Goal: Transaction & Acquisition: Purchase product/service

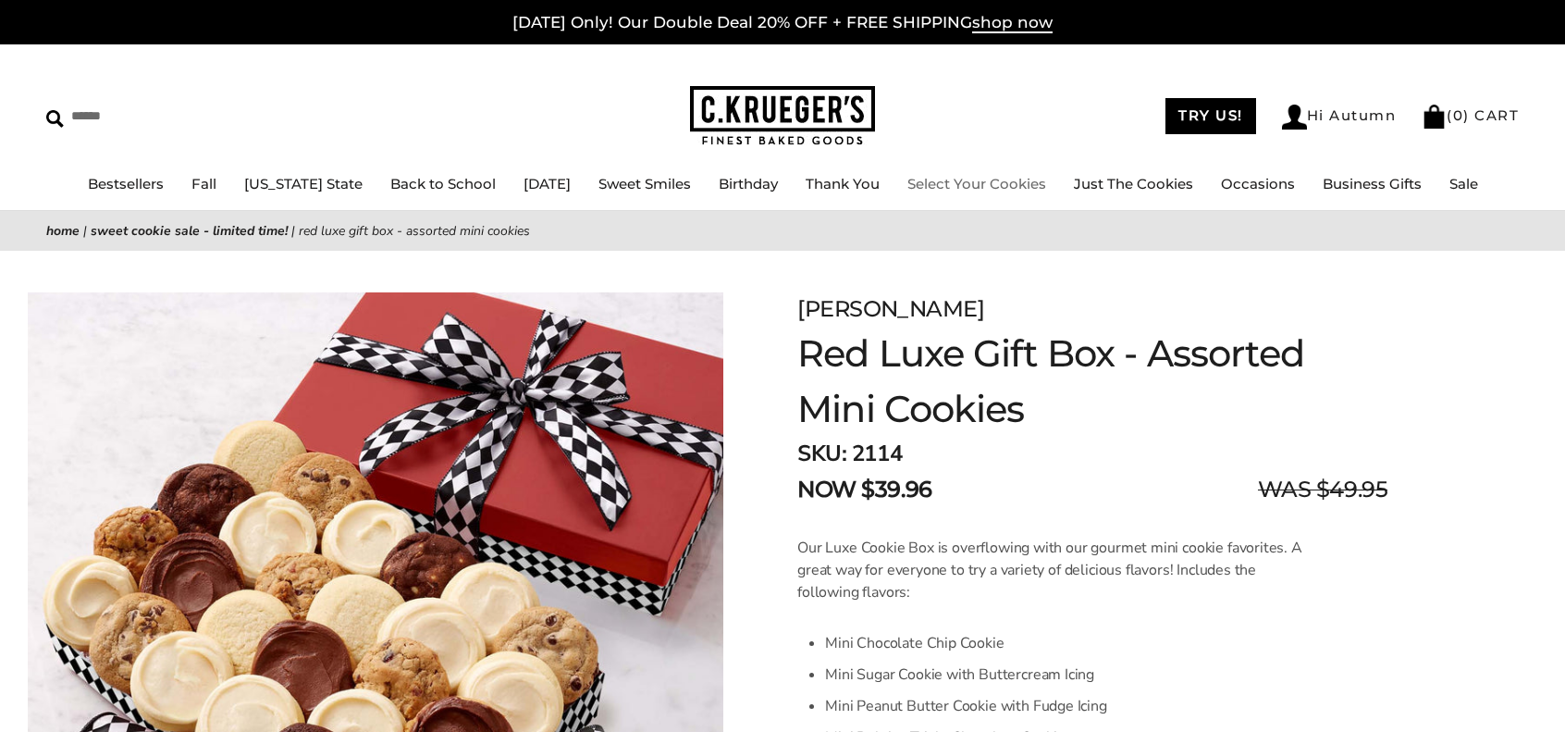
click at [1030, 183] on link "Select Your Cookies" at bounding box center [976, 184] width 139 height 18
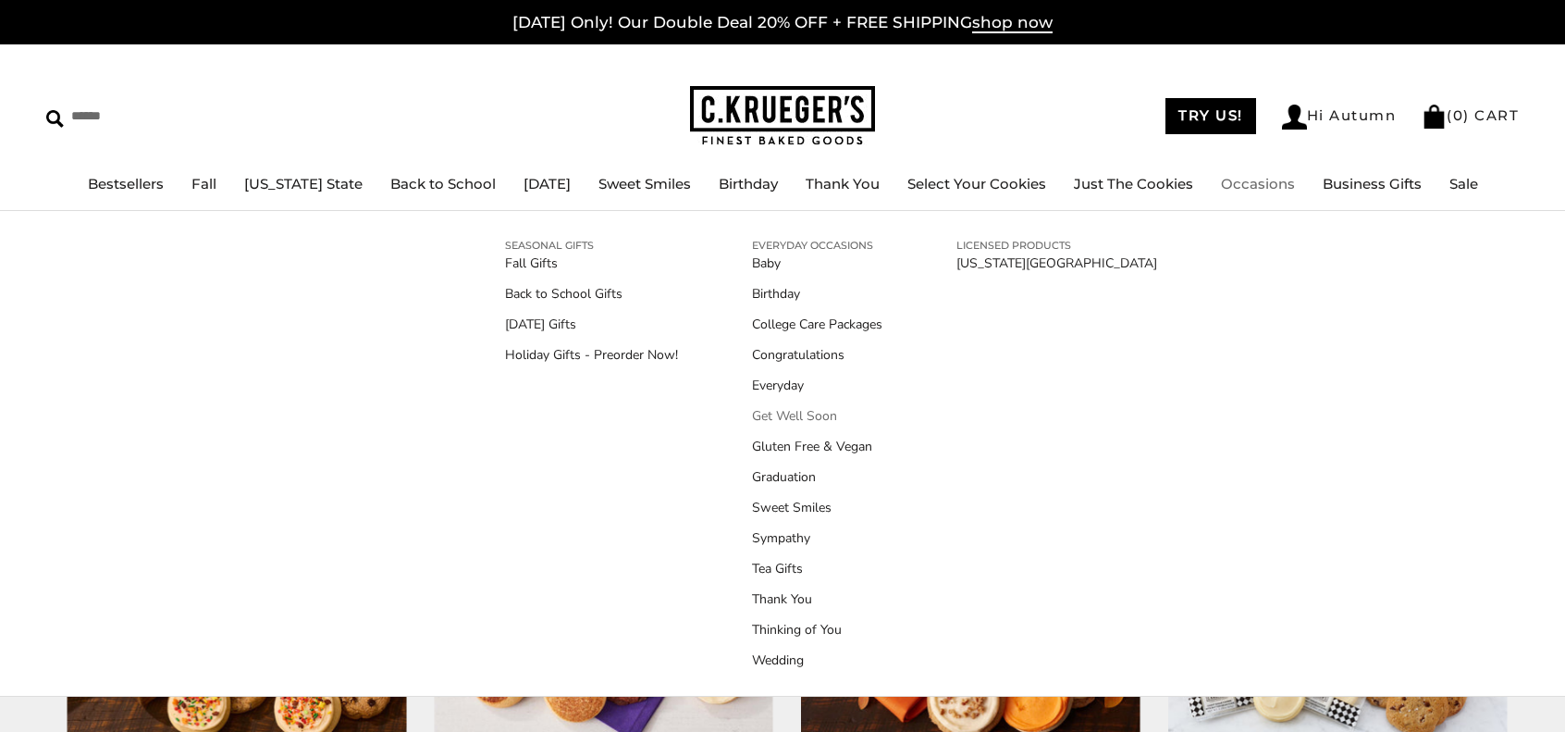
click at [816, 407] on link "Get Well Soon" at bounding box center [817, 415] width 130 height 19
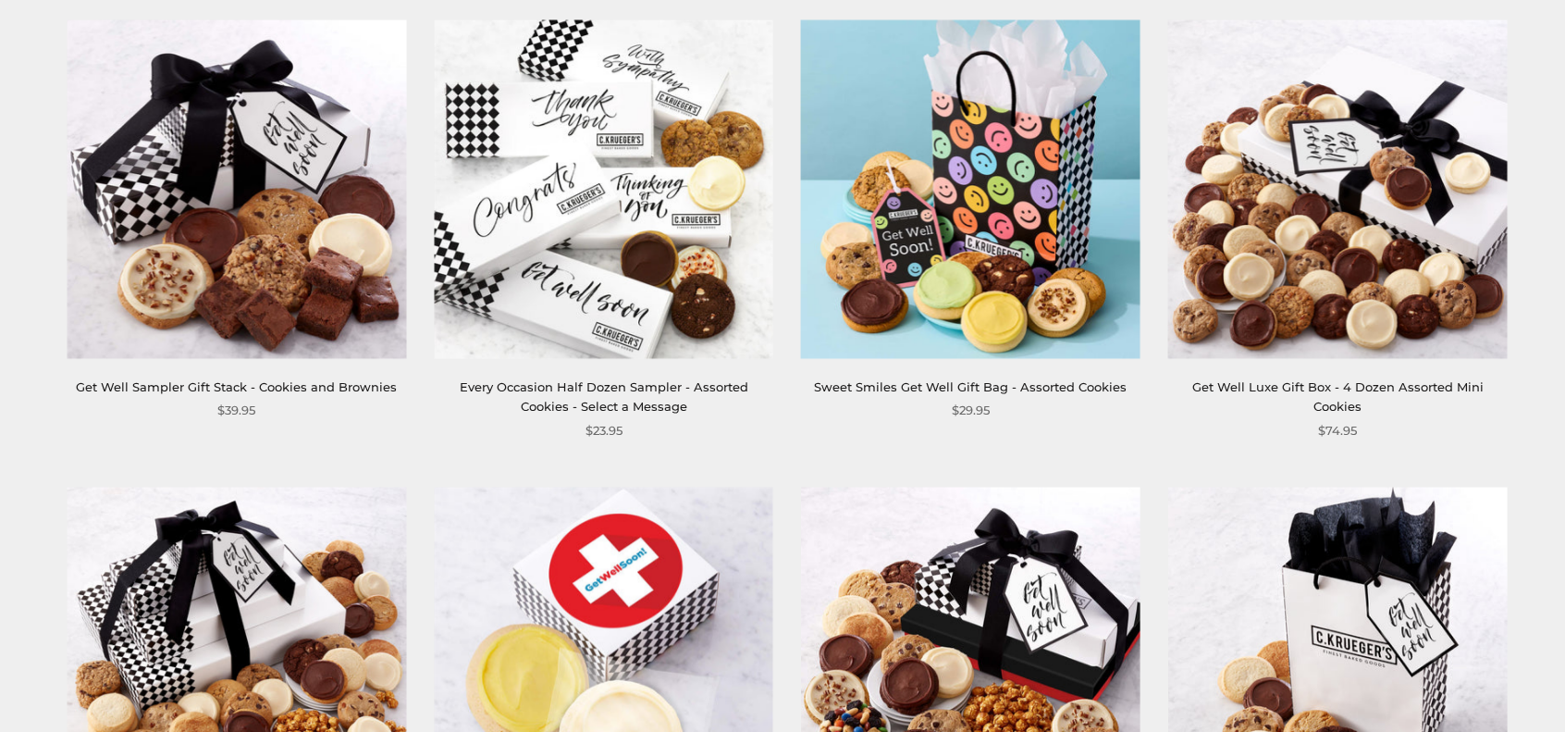
scroll to position [370, 0]
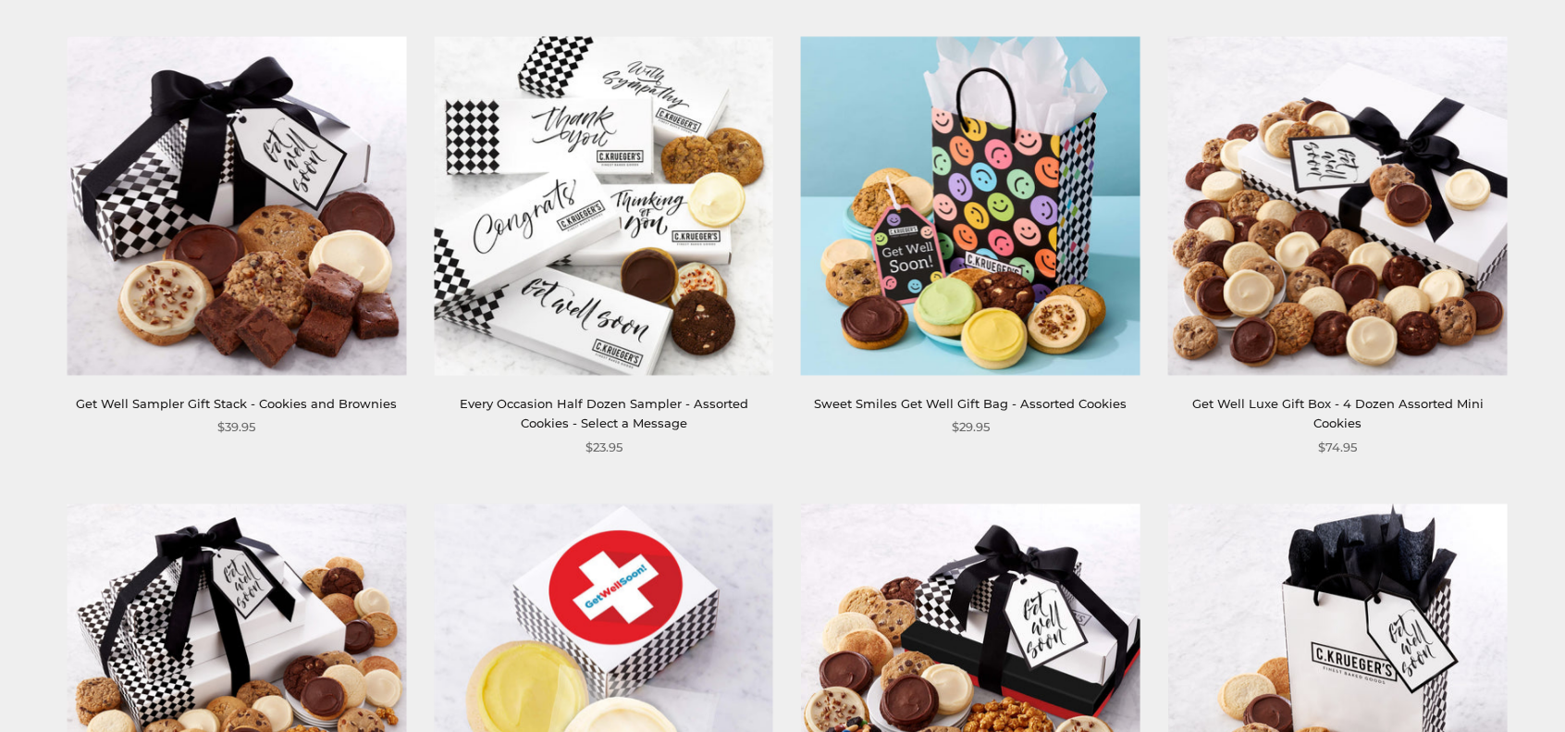
click at [705, 396] on link "Every Occasion Half Dozen Sampler - Assorted Cookies - Select a Message" at bounding box center [604, 413] width 289 height 34
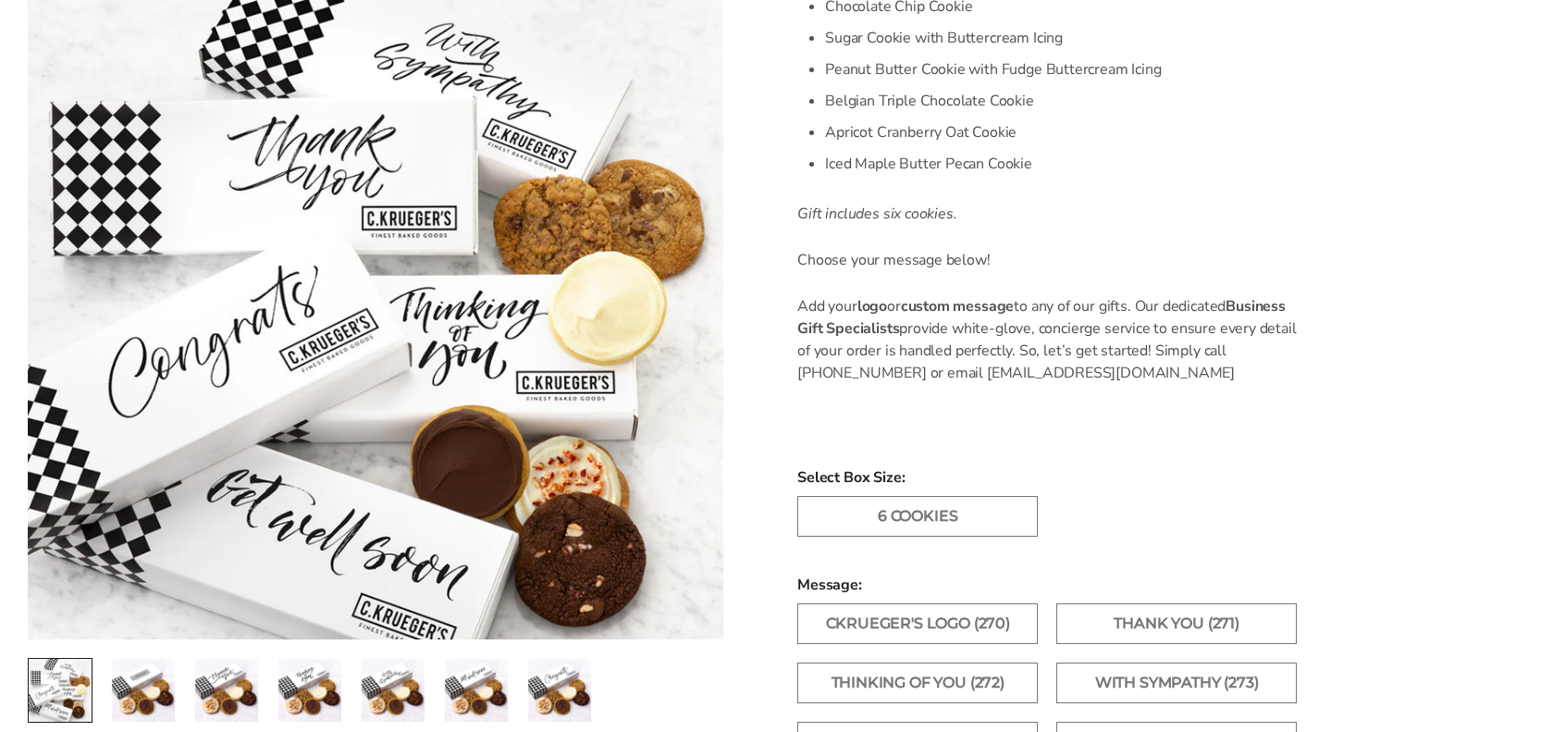
scroll to position [740, 0]
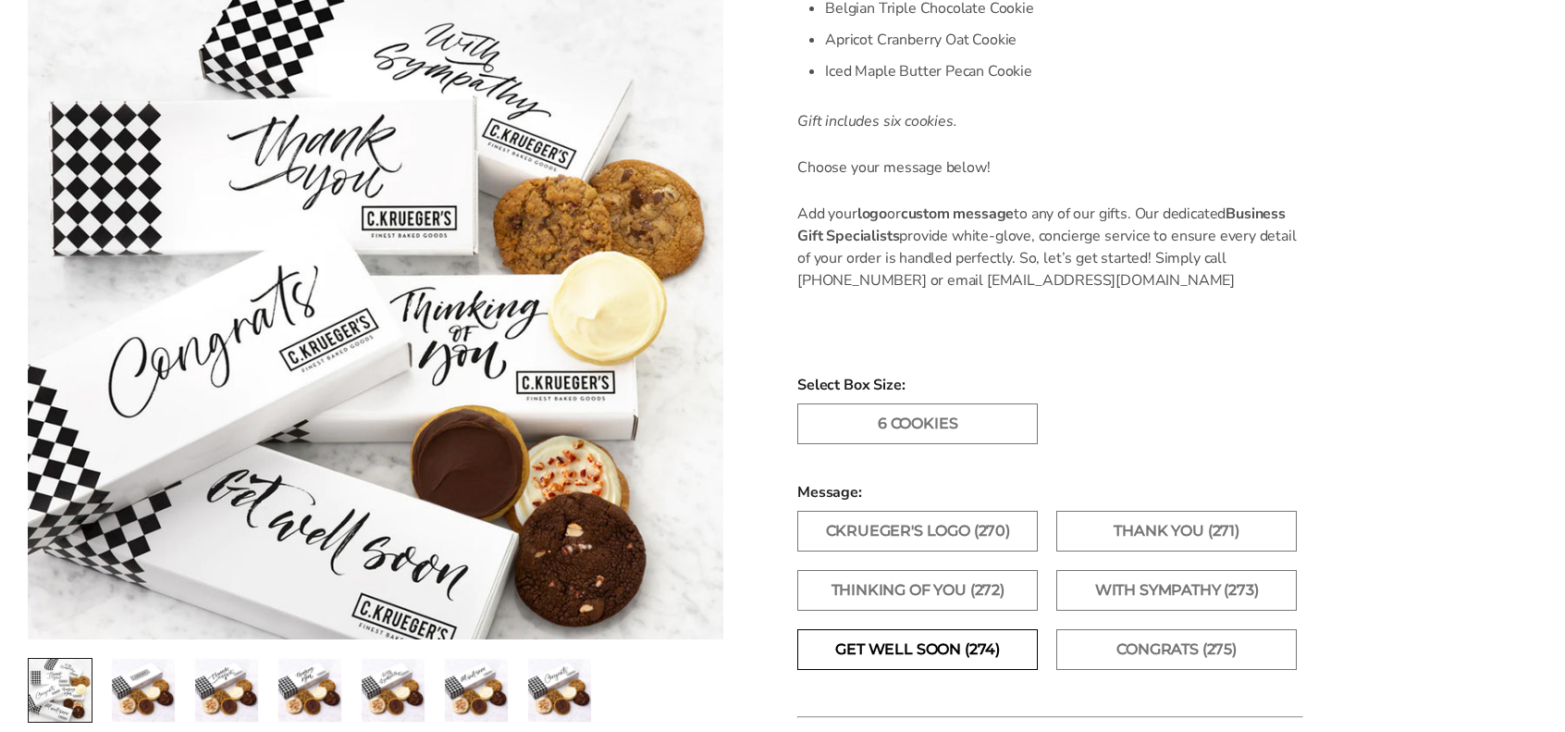
click at [940, 646] on label "Get Well Soon (274)" at bounding box center [917, 649] width 240 height 41
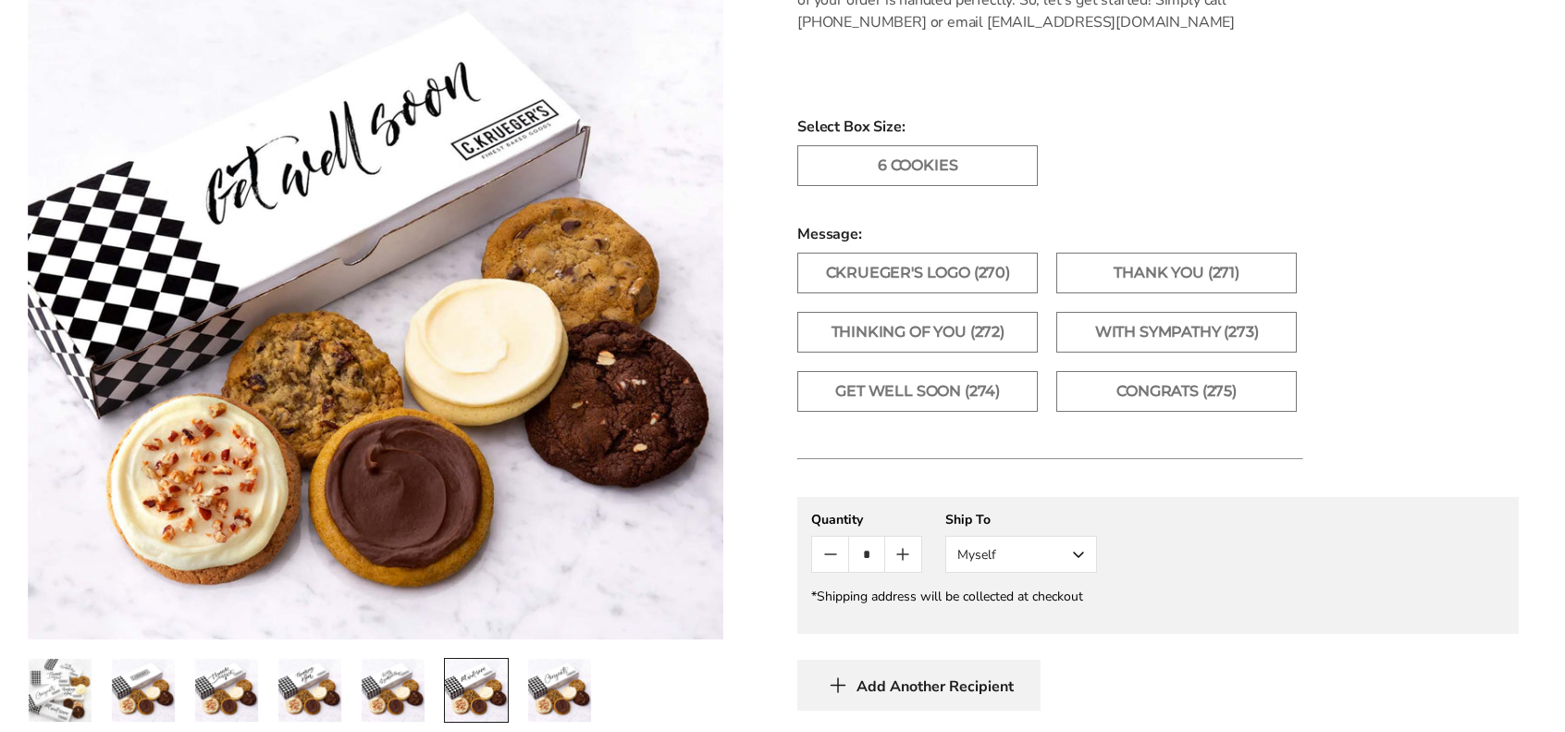
scroll to position [1110, 0]
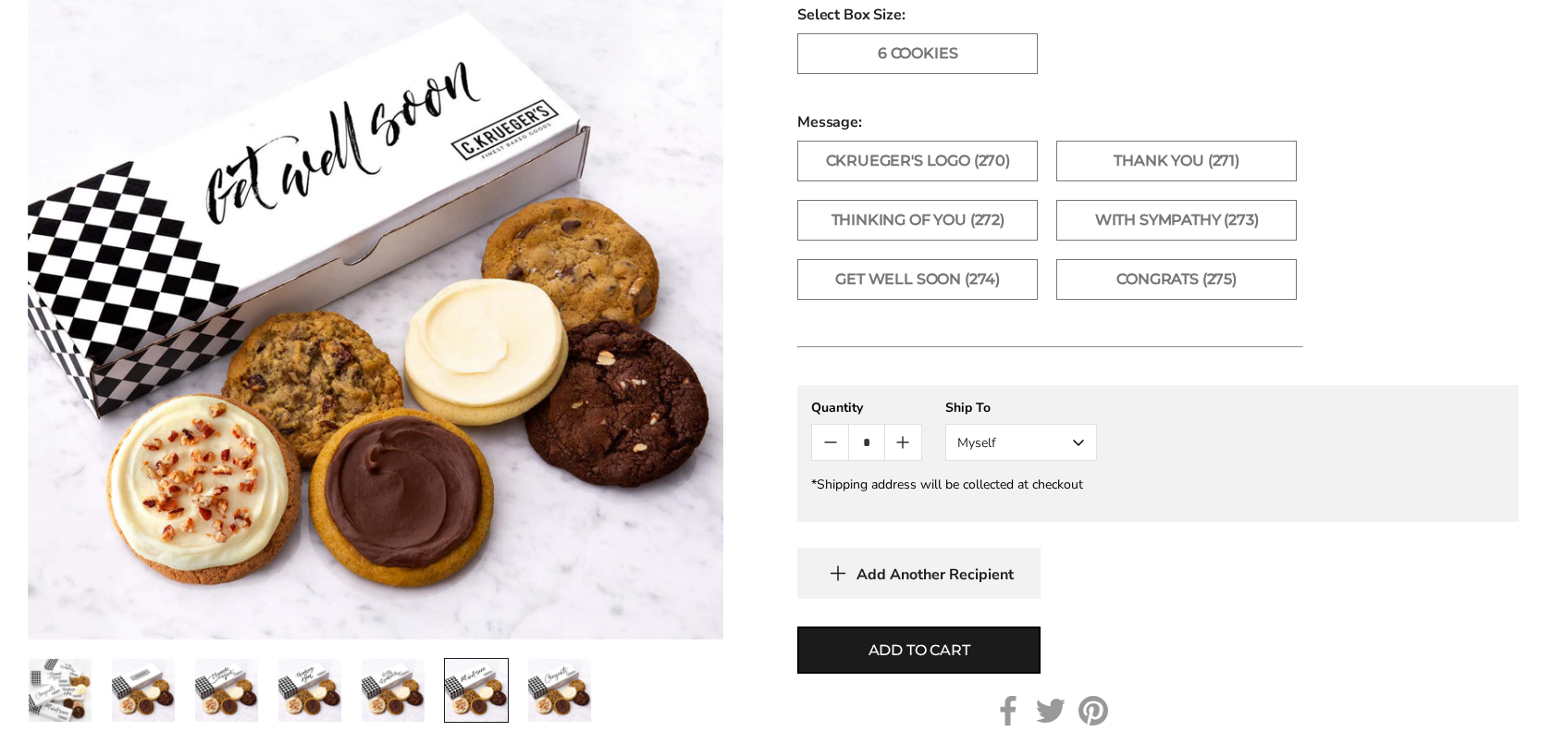
click at [1017, 437] on button "Myself" at bounding box center [1021, 442] width 152 height 37
click at [994, 497] on button "Other Recipient" at bounding box center [1021, 510] width 150 height 33
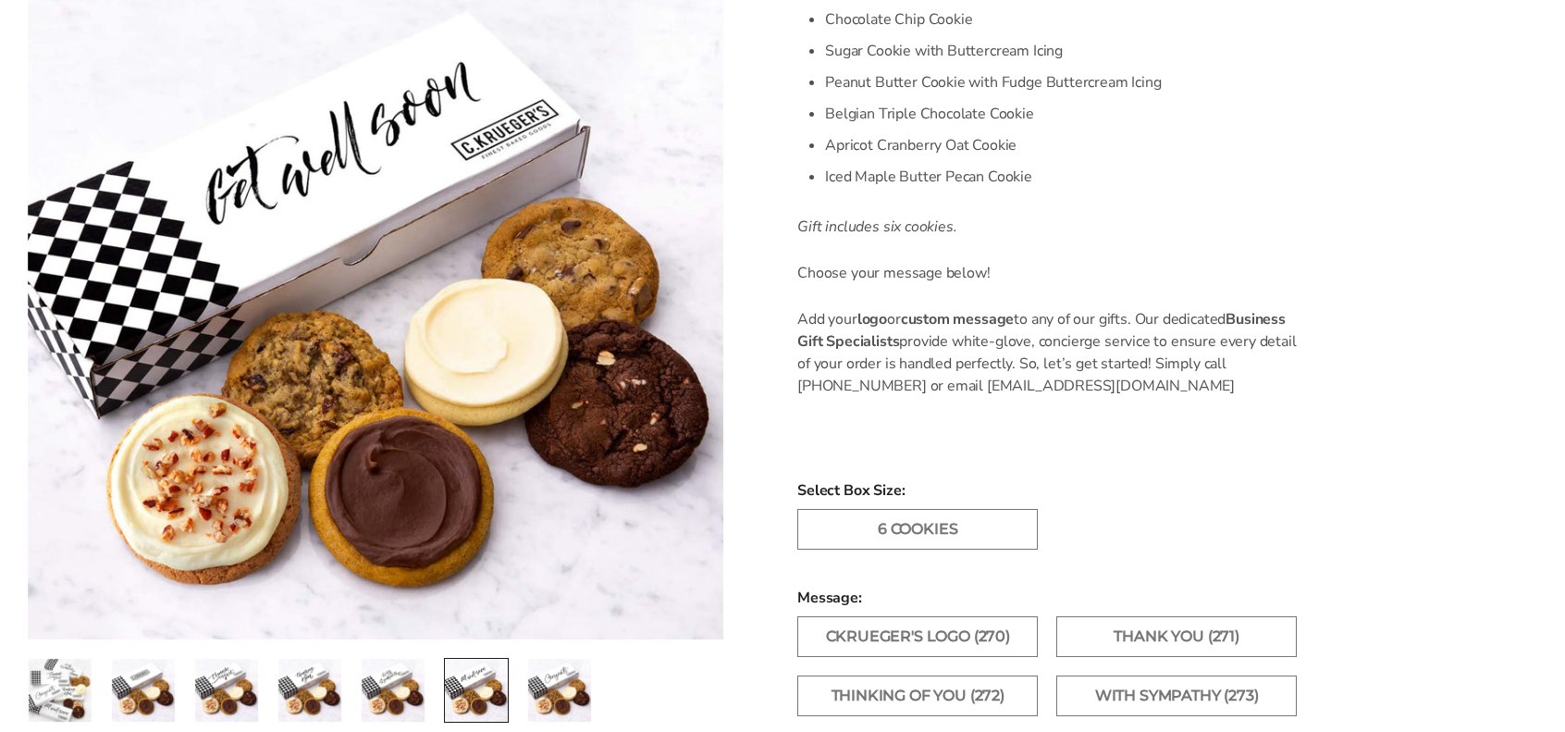
scroll to position [647, 0]
